Goal: Navigation & Orientation: Find specific page/section

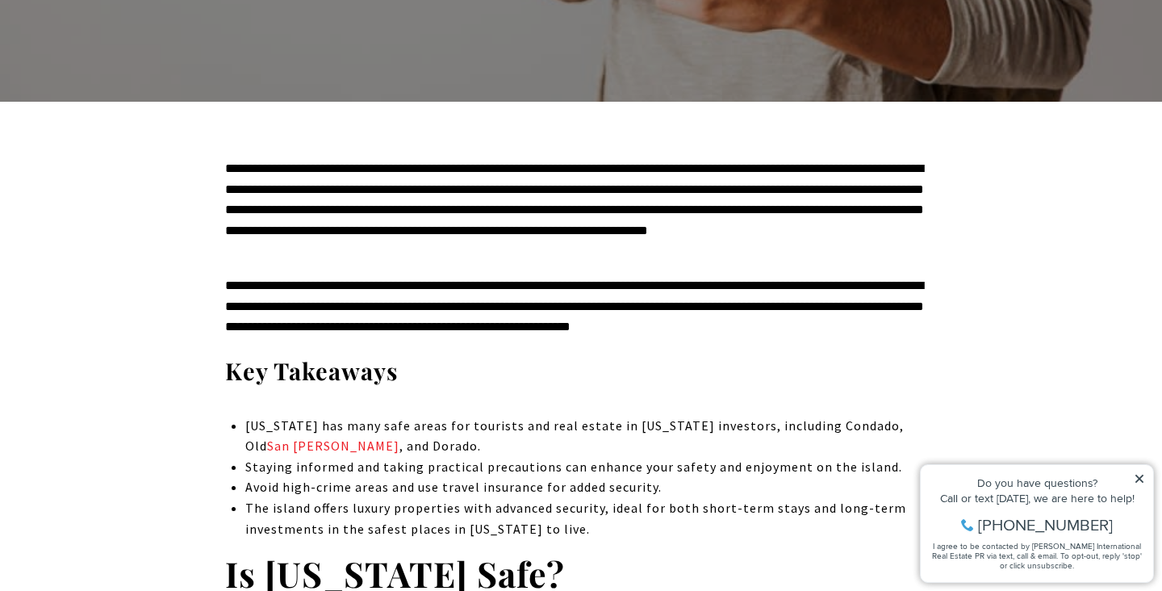
scroll to position [546, 0]
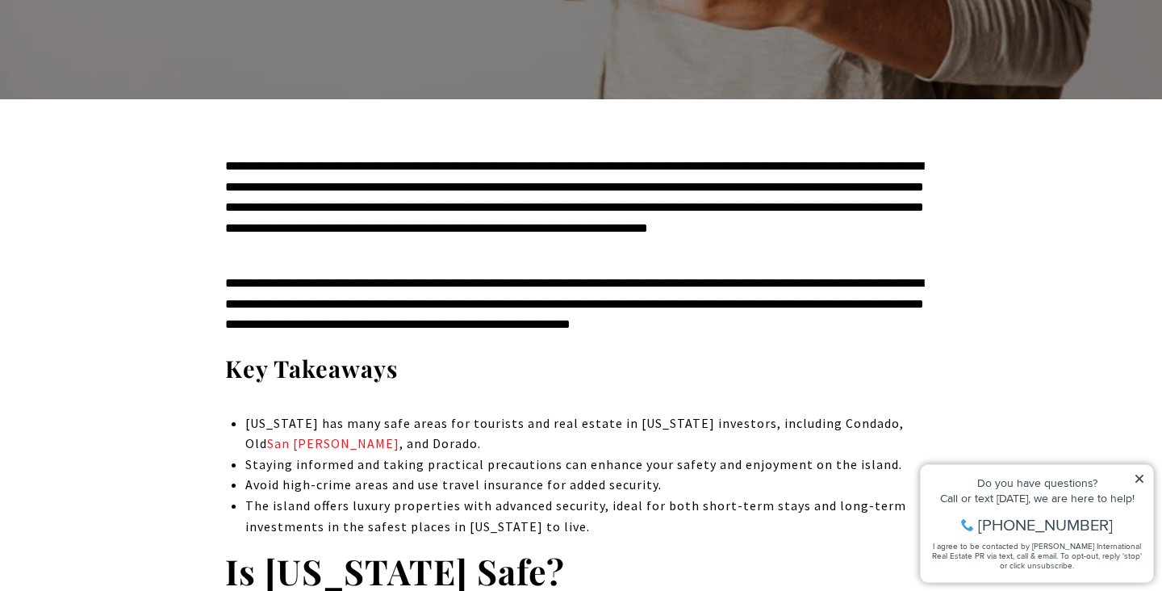
click at [1140, 474] on icon at bounding box center [1139, 478] width 11 height 11
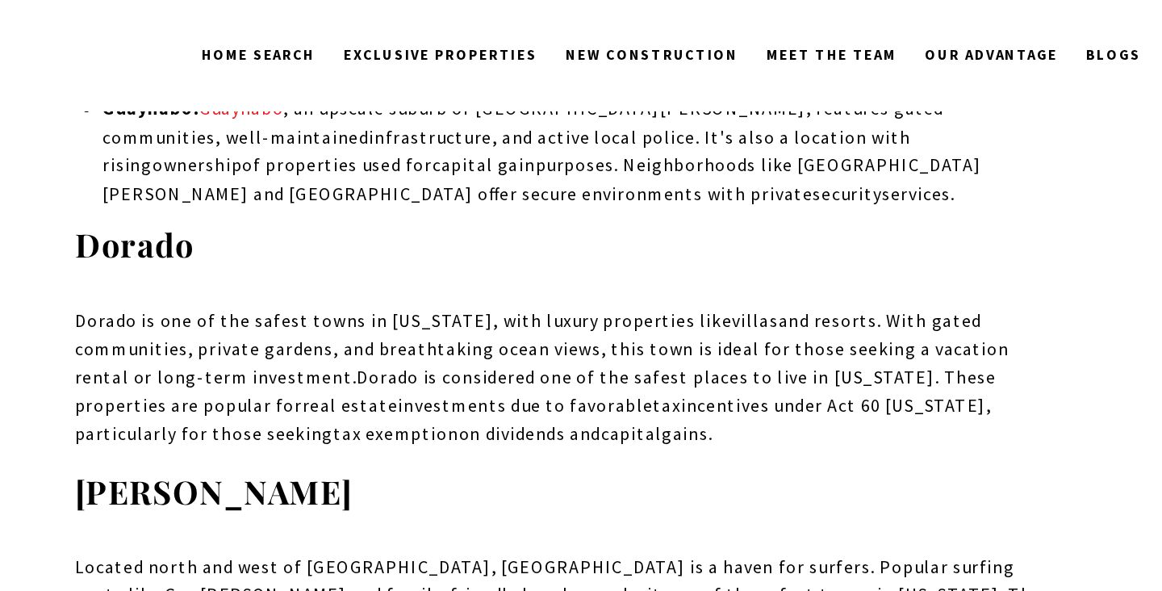
scroll to position [3864, 0]
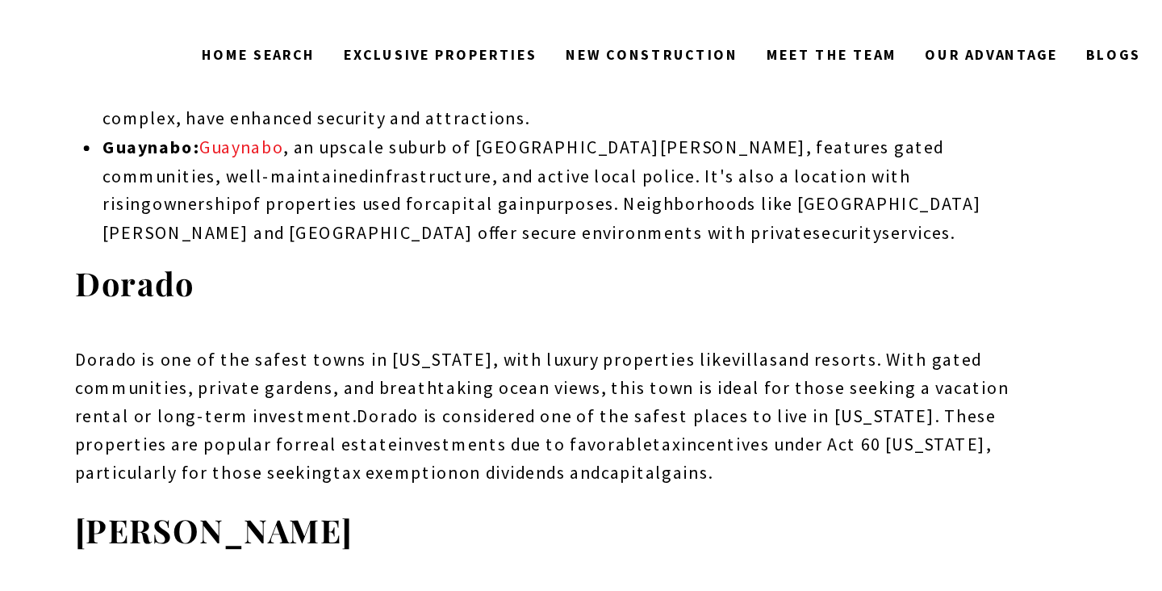
click at [751, 0] on div "Home Search [GEOGRAPHIC_DATA] [GEOGRAPHIC_DATA] Coastal [GEOGRAPHIC_DATA][PERSO…" at bounding box center [581, 40] width 1162 height 81
